Goal: Find specific page/section: Find specific page/section

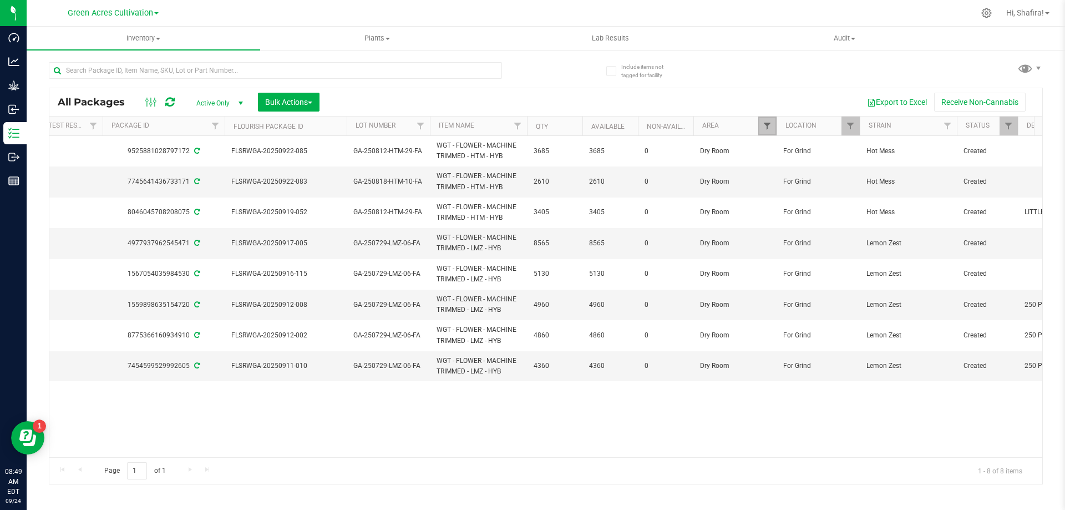
click at [767, 129] on span "Filter" at bounding box center [766, 125] width 9 height 9
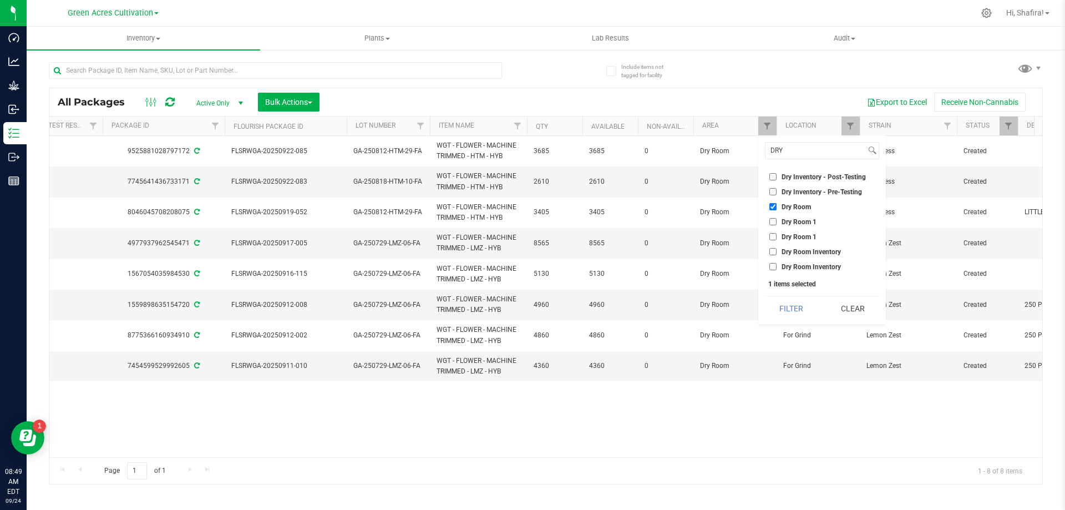
click at [770, 204] on input "Dry Room" at bounding box center [772, 206] width 7 height 7
checkbox input "false"
click at [792, 152] on input "DRY" at bounding box center [815, 151] width 100 height 16
type input "TR"
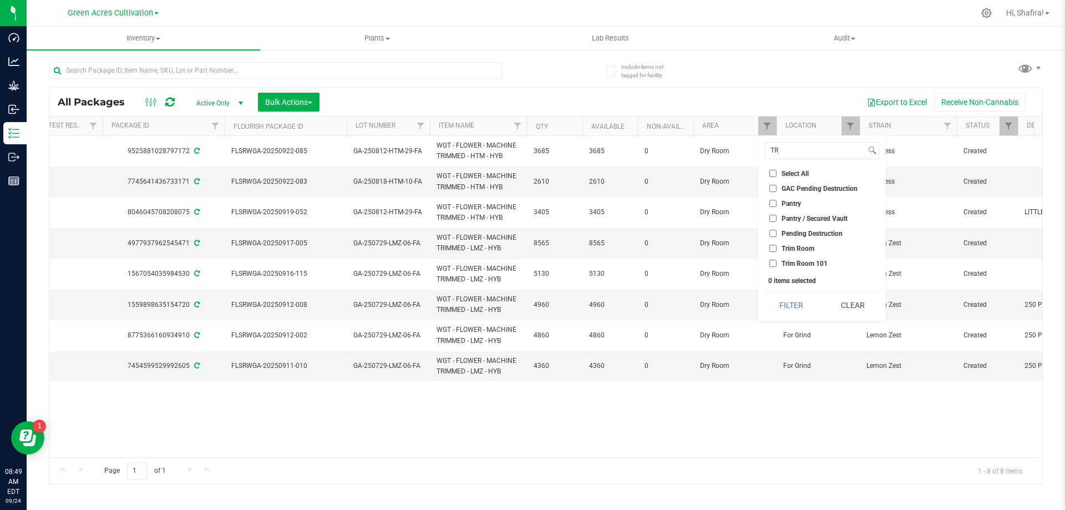
click at [772, 263] on input "Trim Room 101" at bounding box center [772, 262] width 7 height 7
checkbox input "true"
click at [783, 302] on button "Filter" at bounding box center [791, 305] width 53 height 24
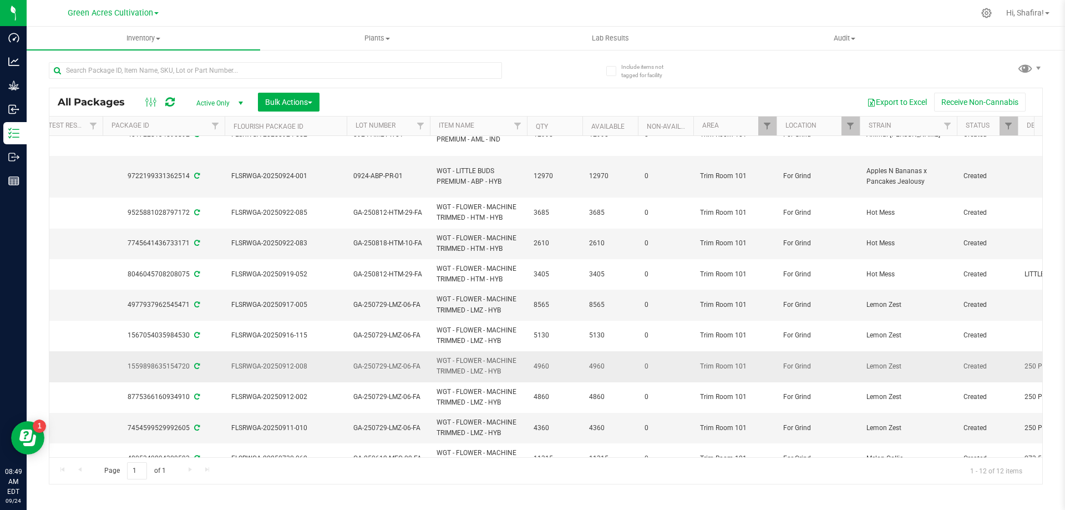
scroll to position [0, 180]
